Goal: Navigation & Orientation: Find specific page/section

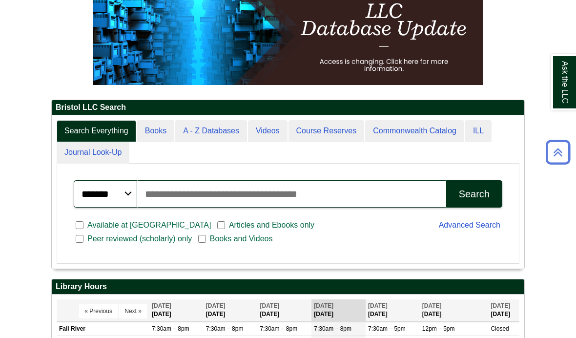
scroll to position [141, 0]
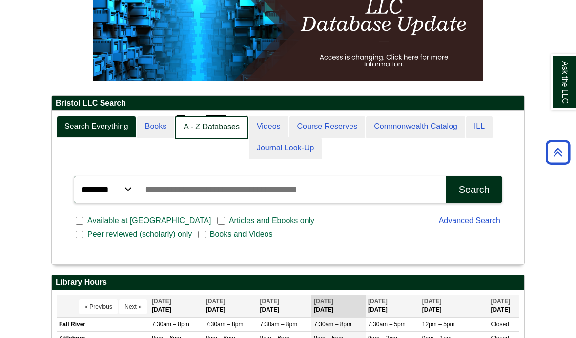
click at [206, 139] on link "A - Z Databases" at bounding box center [211, 127] width 73 height 23
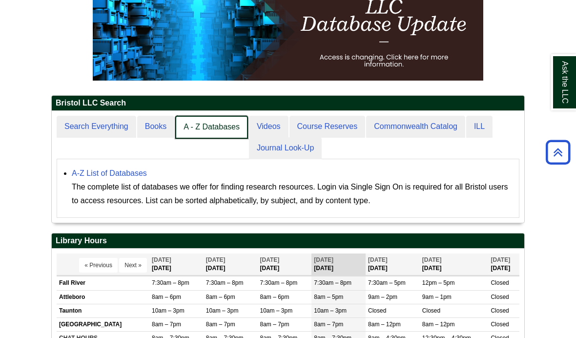
scroll to position [111, 473]
click at [206, 139] on link "A - Z Databases" at bounding box center [211, 127] width 73 height 23
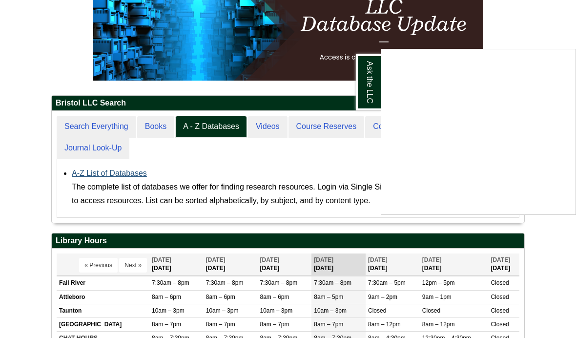
click at [123, 195] on div "Ask the LLC" at bounding box center [288, 169] width 576 height 338
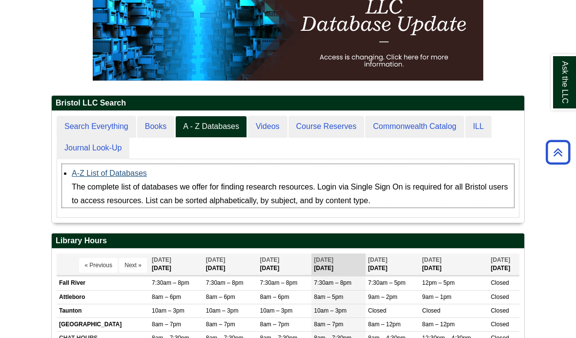
click at [123, 177] on link "A-Z List of Databases" at bounding box center [109, 173] width 75 height 8
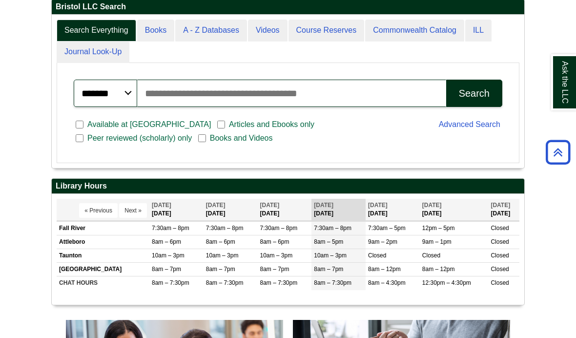
scroll to position [238, 0]
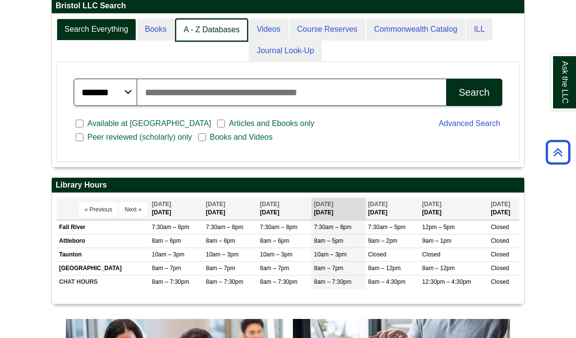
click at [202, 41] on link "A - Z Databases" at bounding box center [211, 30] width 73 height 23
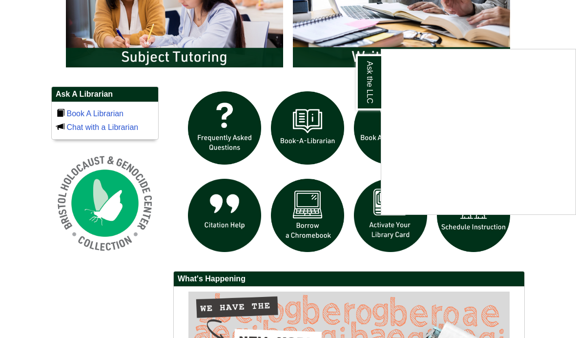
scroll to position [552, 0]
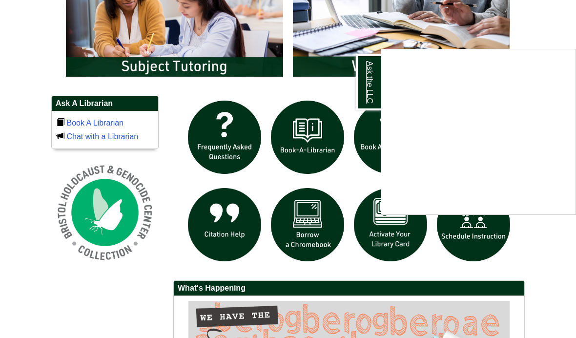
click at [363, 89] on link "Ask the LLC" at bounding box center [368, 82] width 25 height 56
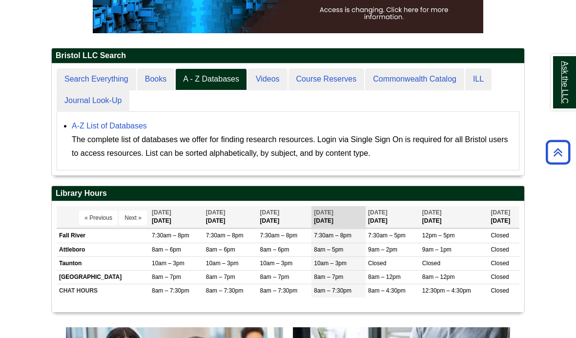
scroll to position [187, 0]
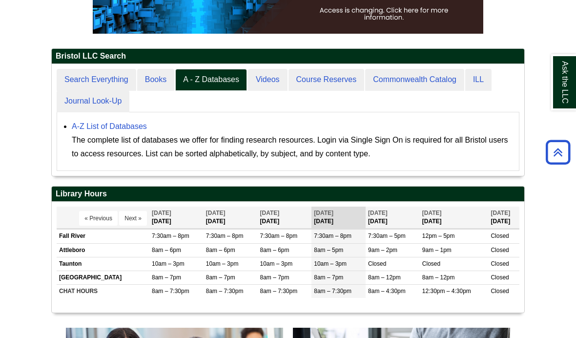
click at [100, 90] on div "Search Everything Books A - Z Databases Videos Course Reserves Commonwealth Cat…" at bounding box center [288, 120] width 473 height 112
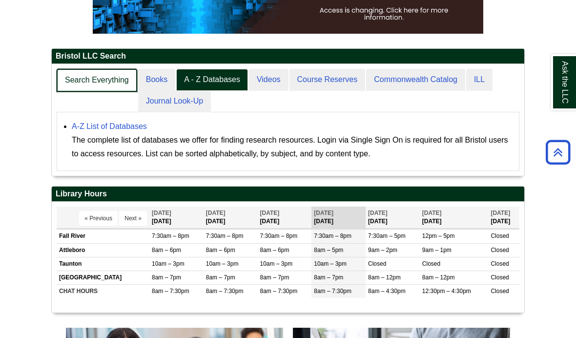
click at [105, 92] on link "Search Everything" at bounding box center [97, 80] width 81 height 23
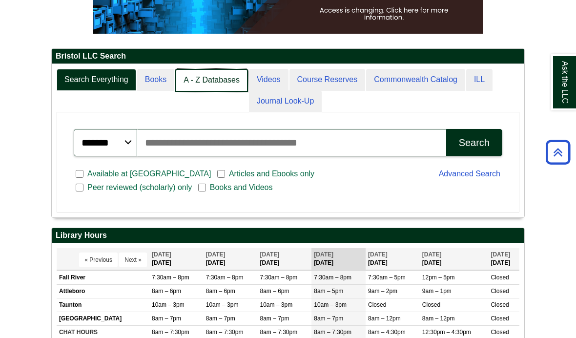
click at [193, 92] on link "A - Z Databases" at bounding box center [211, 80] width 73 height 23
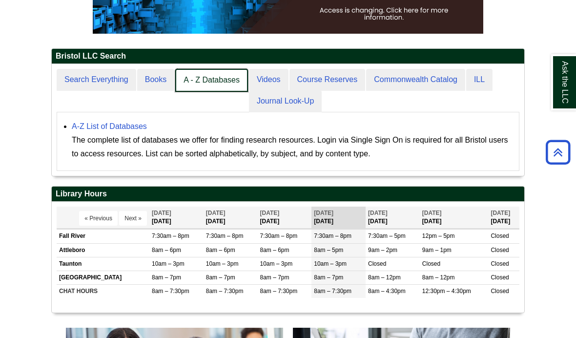
scroll to position [111, 473]
click at [211, 92] on link "A - Z Databases" at bounding box center [211, 80] width 73 height 23
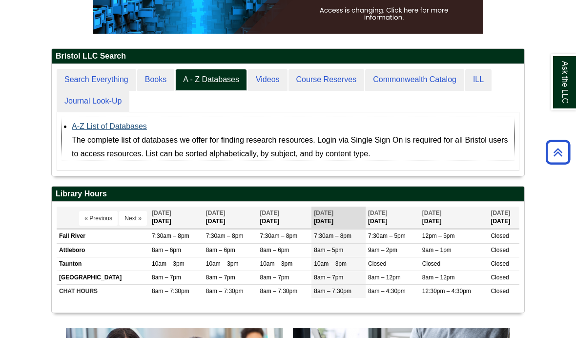
click at [112, 130] on link "A-Z List of Databases" at bounding box center [109, 126] width 75 height 8
